Goal: Information Seeking & Learning: Check status

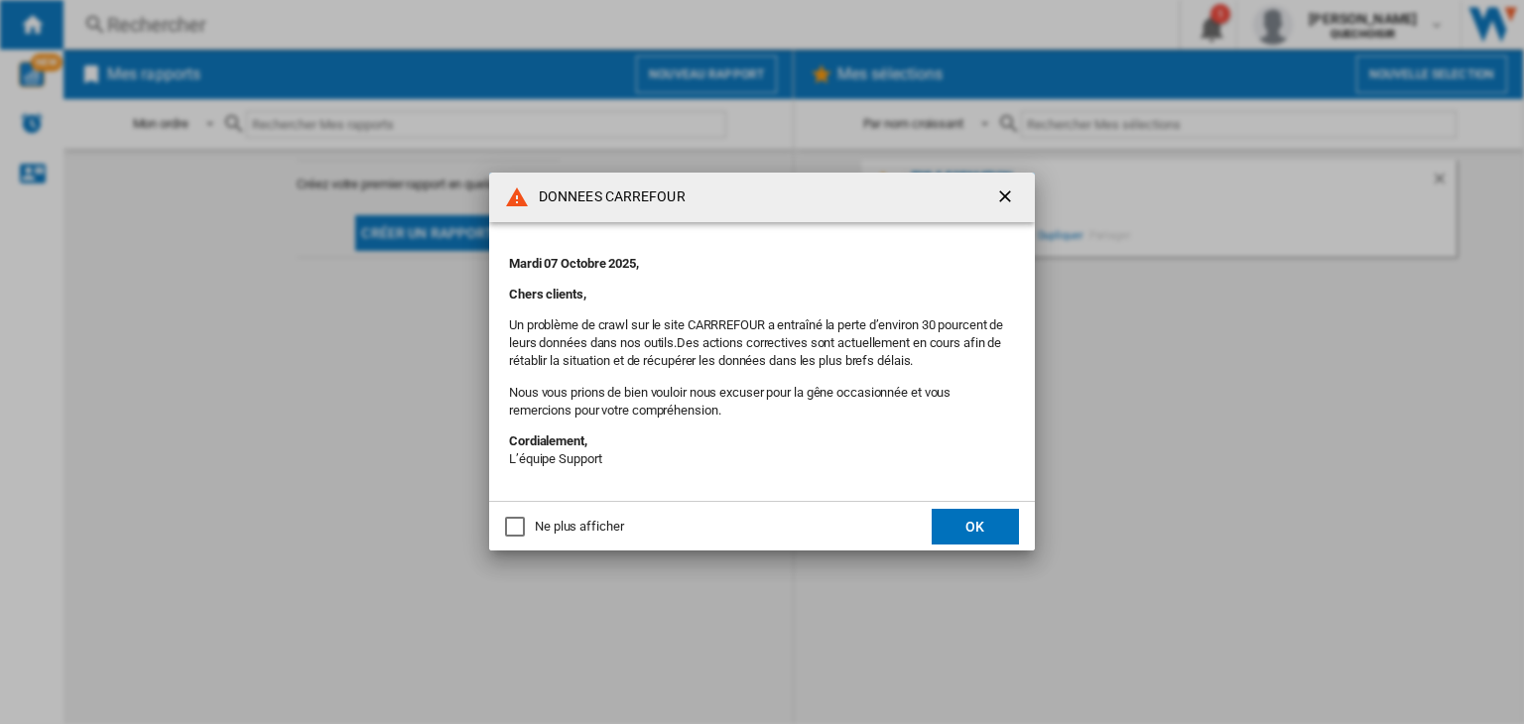
click at [983, 520] on button "OK" at bounding box center [974, 527] width 87 height 36
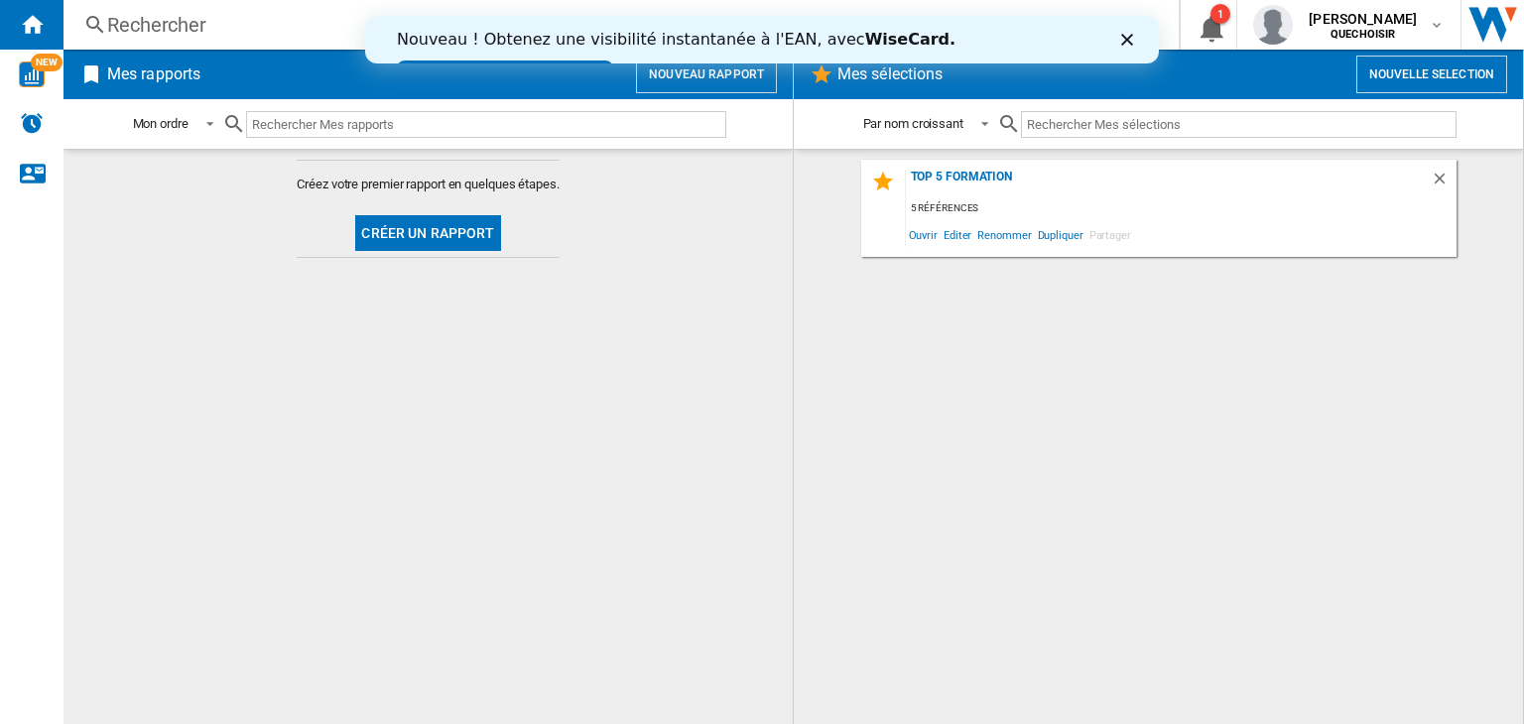
click at [331, 116] on input "text" at bounding box center [486, 124] width 480 height 27
click at [198, 28] on div "Rechercher" at bounding box center [617, 25] width 1020 height 28
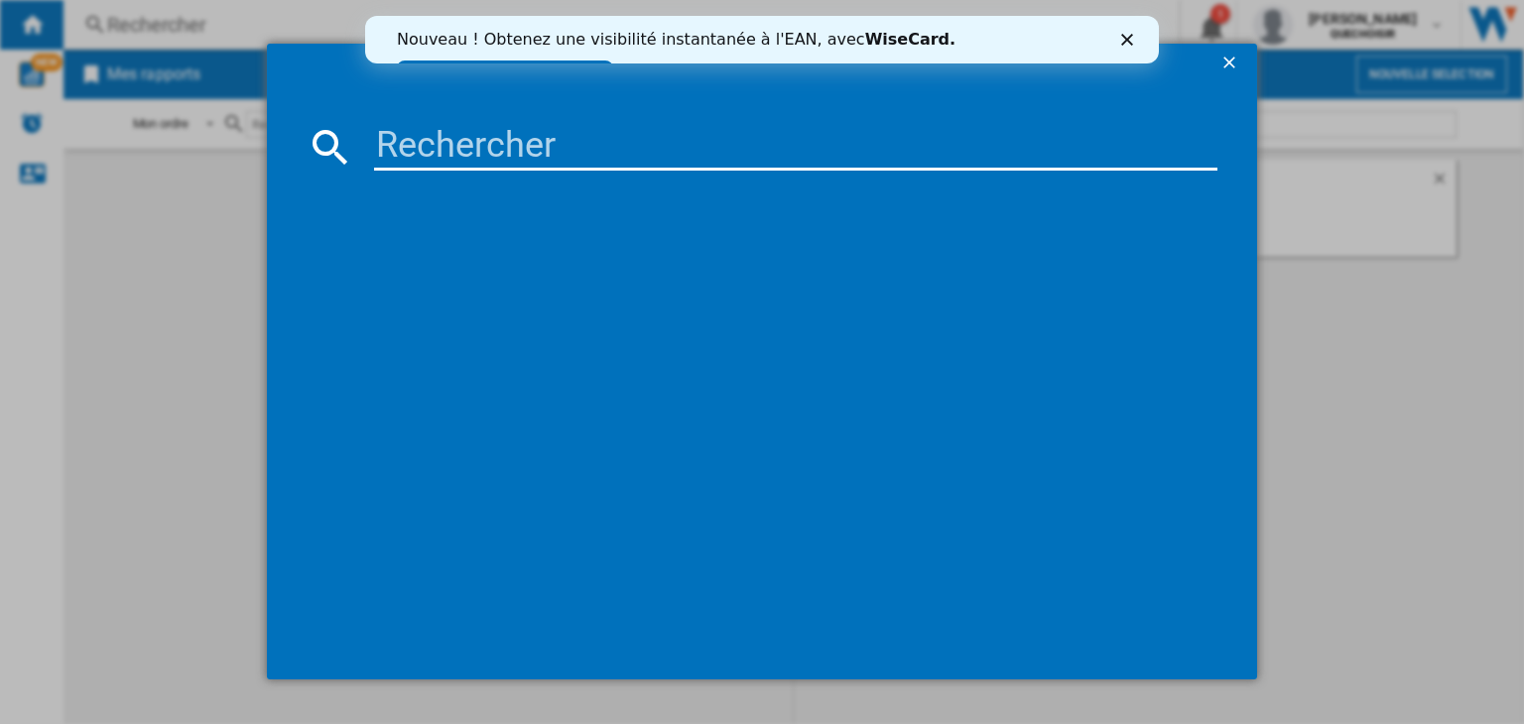
click at [444, 144] on input at bounding box center [795, 147] width 843 height 48
paste input "CS1410TXME"
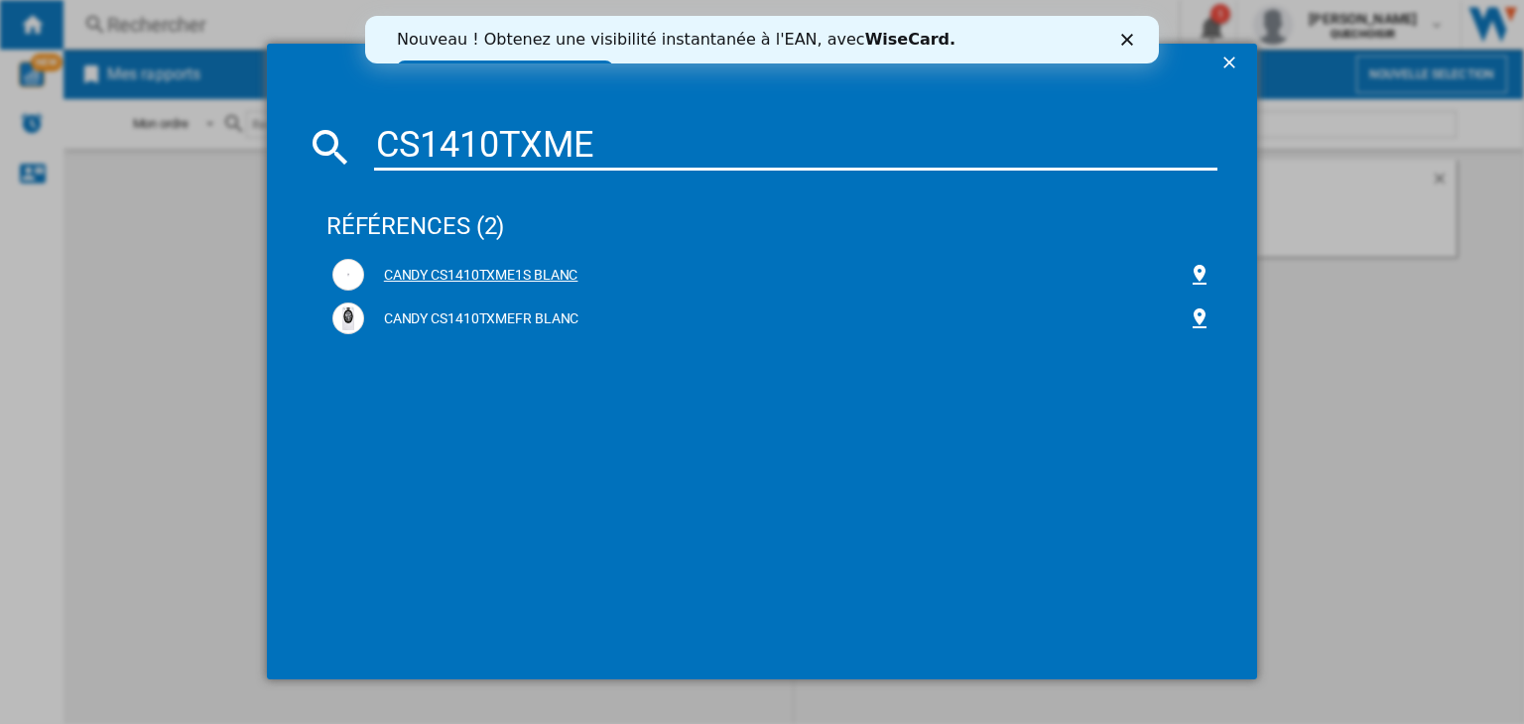
type input "CS1410TXME"
click at [474, 273] on div "CANDY CS1410TXME1S BLANC" at bounding box center [775, 276] width 823 height 20
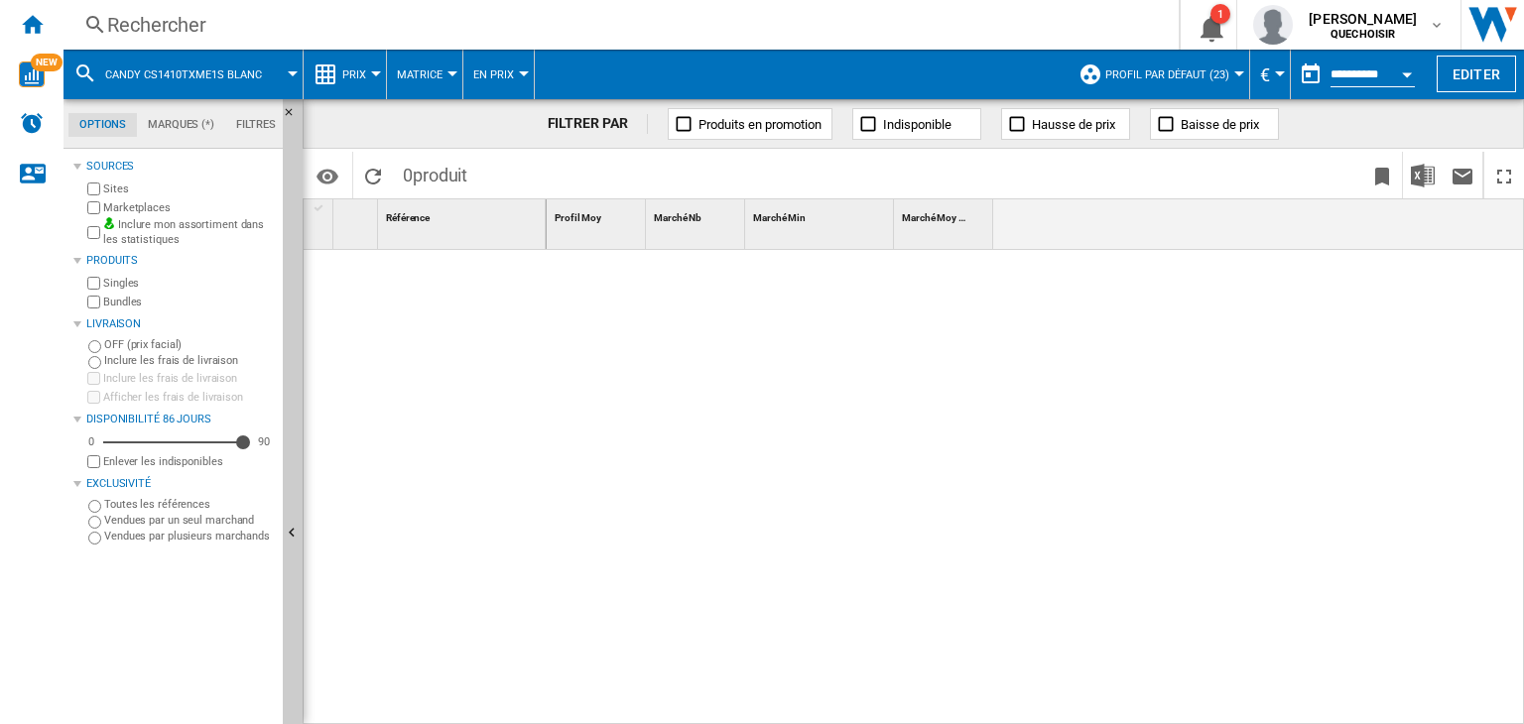
click at [195, 31] on div "Rechercher" at bounding box center [617, 25] width 1020 height 28
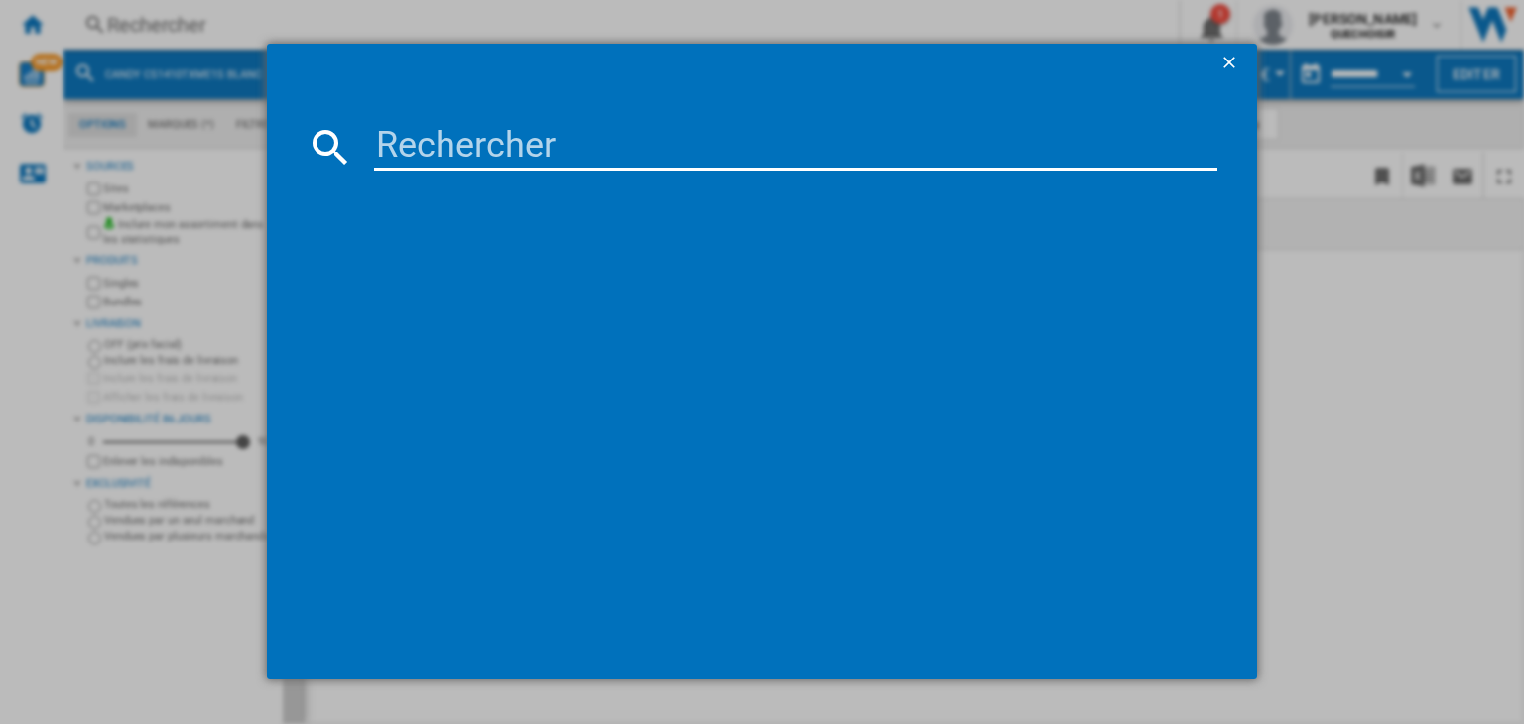
click at [528, 181] on div at bounding box center [762, 411] width 911 height 460
click at [512, 151] on input at bounding box center [795, 147] width 843 height 48
paste input "CS1410TXME"
type input "CS1410TXME"
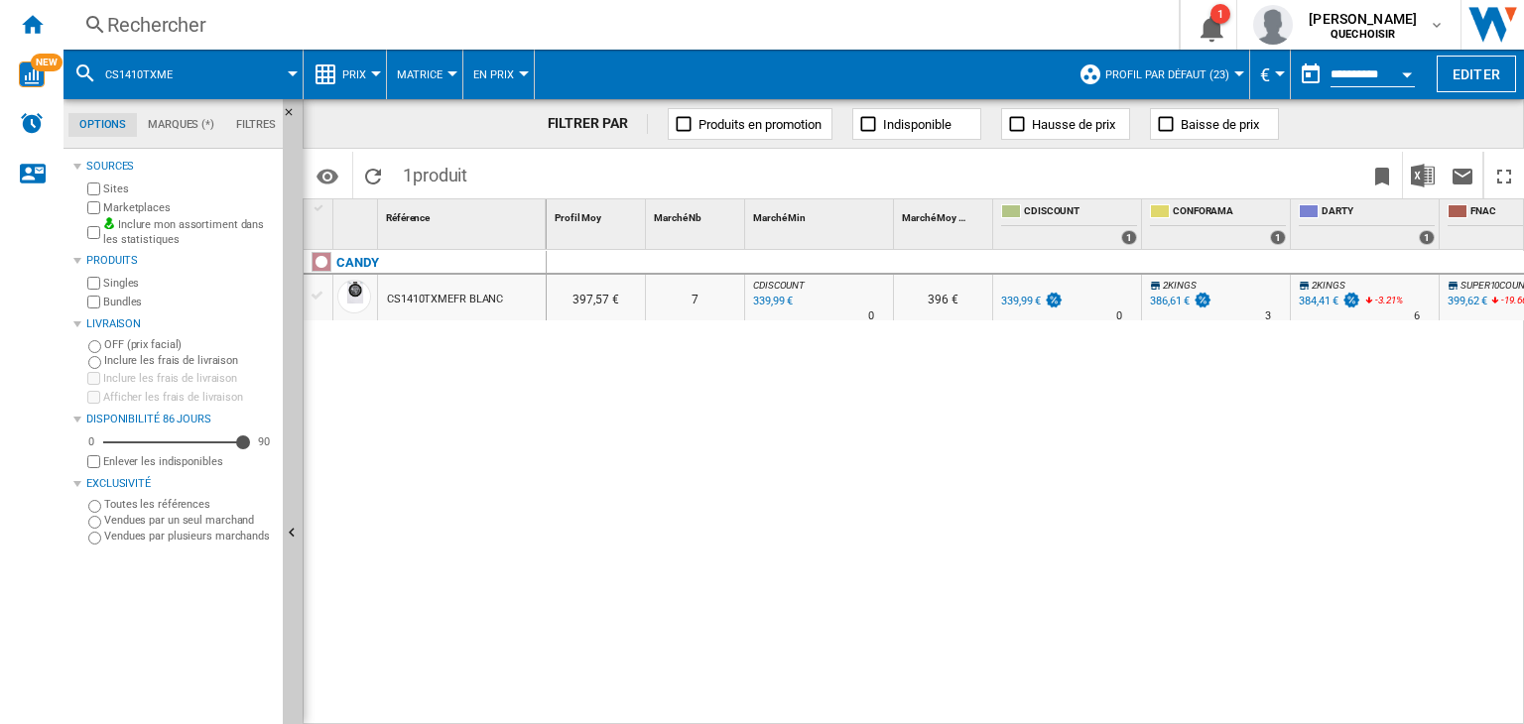
click at [469, 299] on div "CS1410TXMEFR BLANC" at bounding box center [445, 300] width 116 height 46
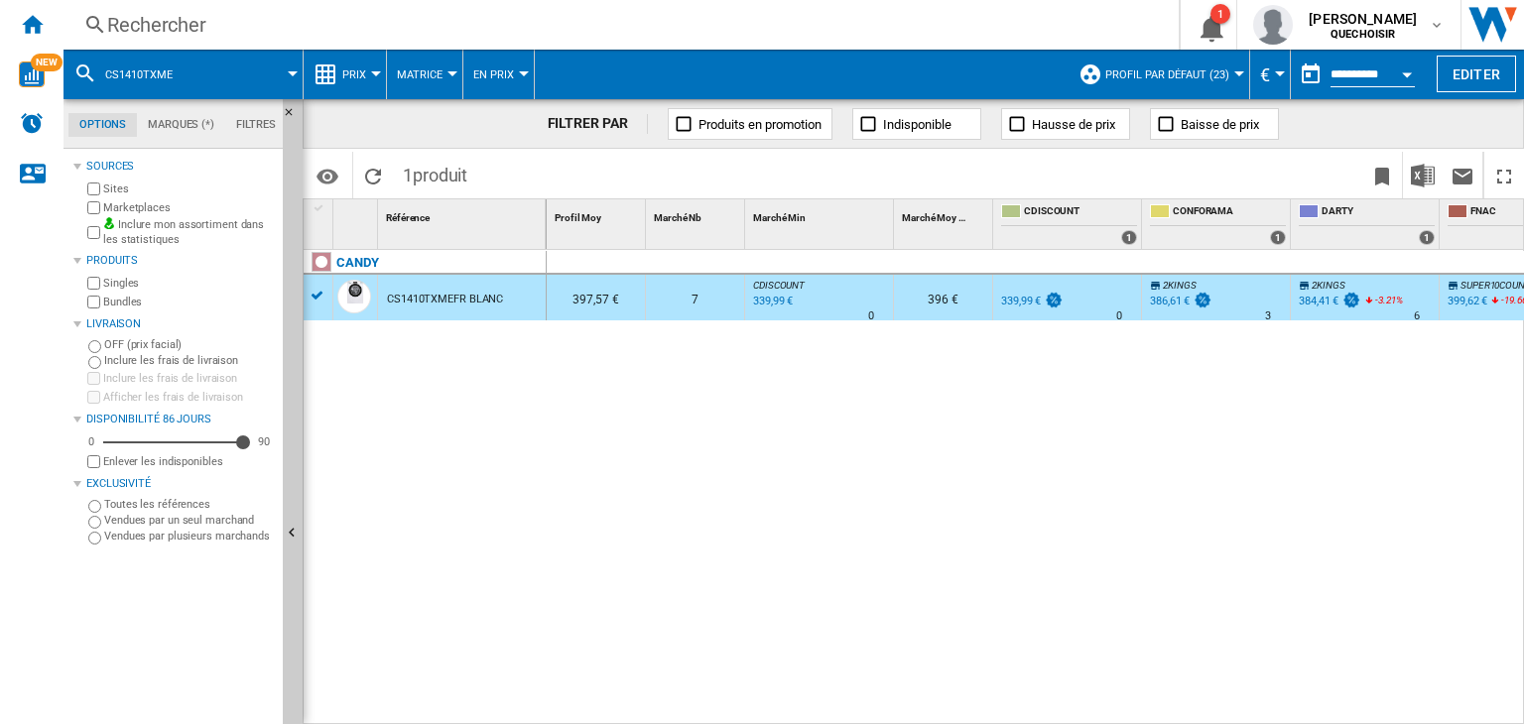
click at [365, 79] on span "Prix" at bounding box center [354, 74] width 24 height 13
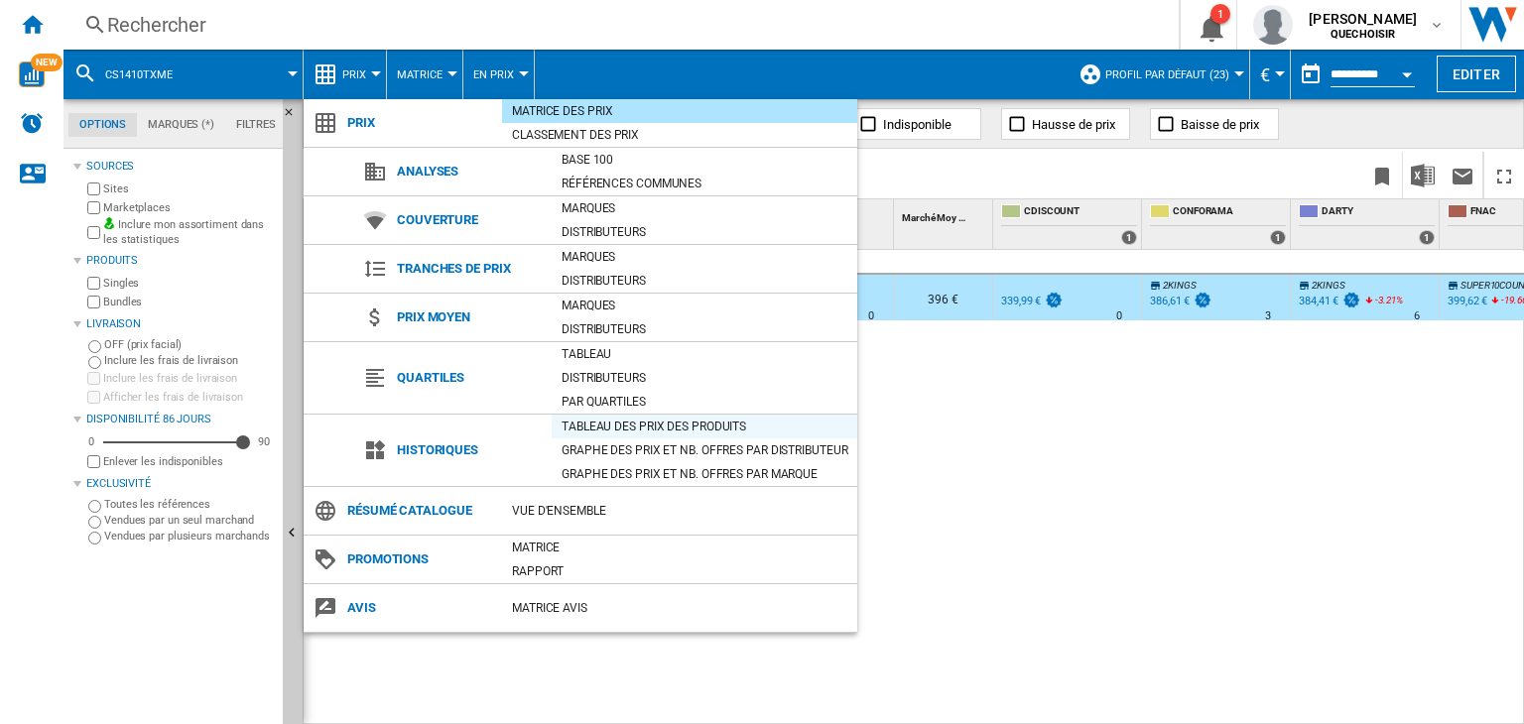
click at [632, 423] on div "Tableau des prix des produits" at bounding box center [705, 427] width 306 height 20
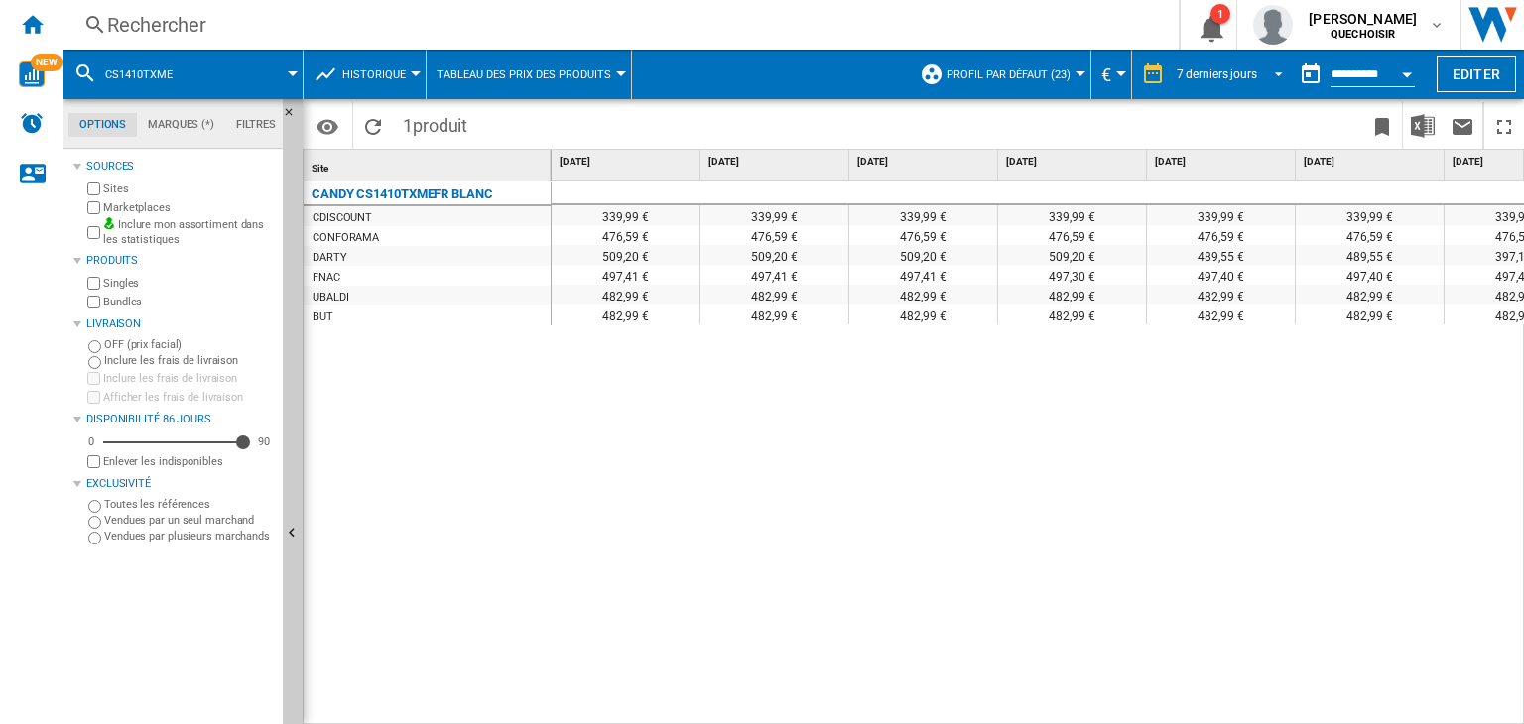
click at [1205, 73] on div "7 derniers jours" at bounding box center [1217, 74] width 80 height 14
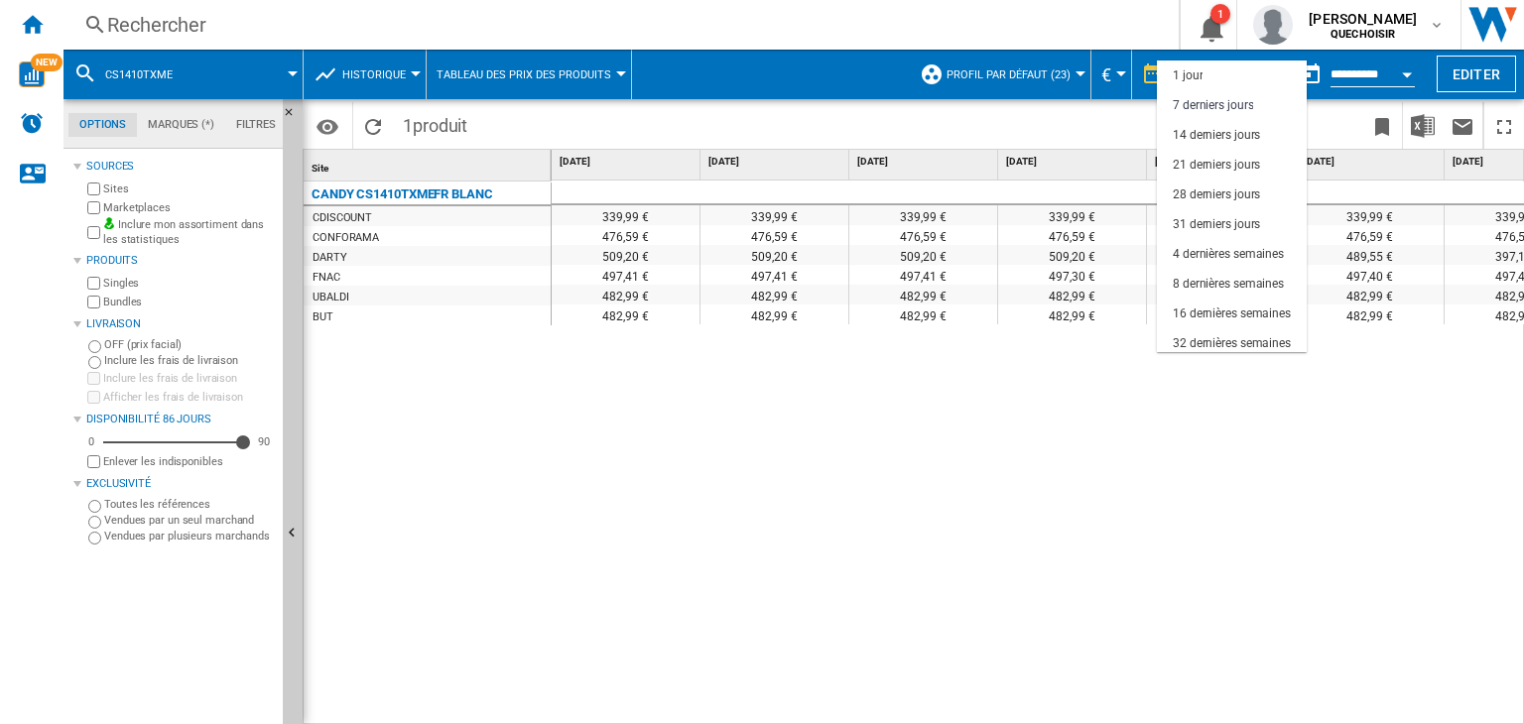
scroll to position [29, 0]
click at [1205, 192] on div "31 derniers jours" at bounding box center [1216, 195] width 87 height 17
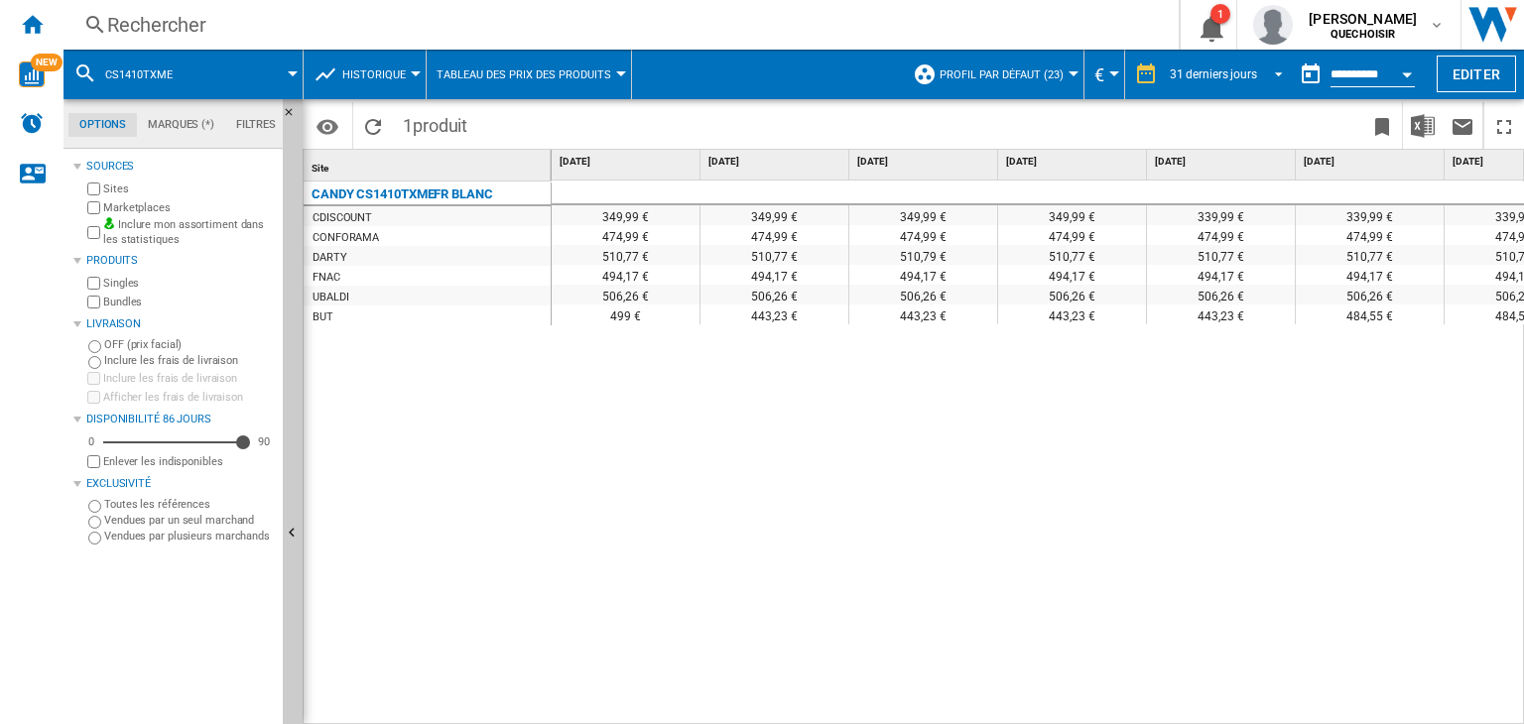
click at [1246, 72] on div "31 derniers jours" at bounding box center [1213, 74] width 87 height 14
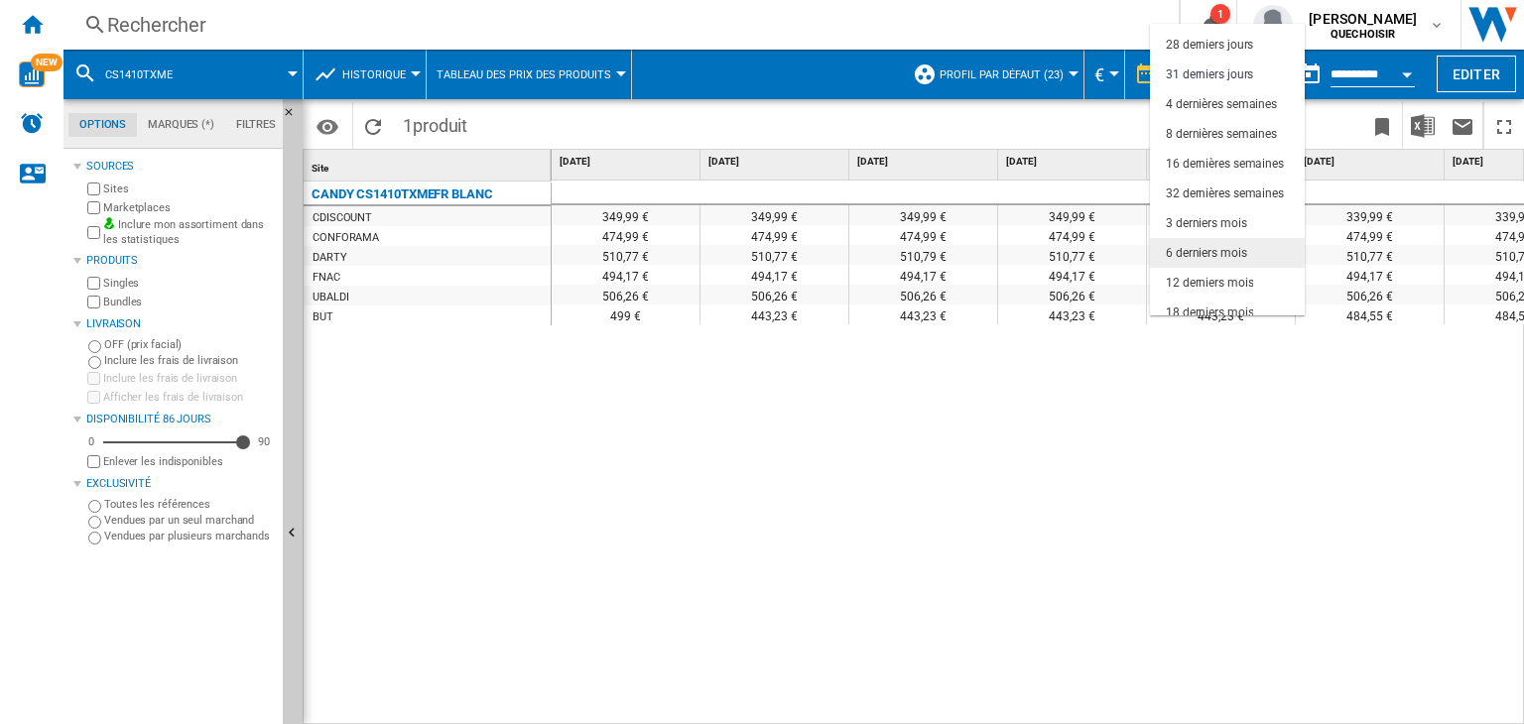
click at [1215, 250] on div "6 derniers mois" at bounding box center [1206, 253] width 81 height 17
